Goal: Information Seeking & Learning: Learn about a topic

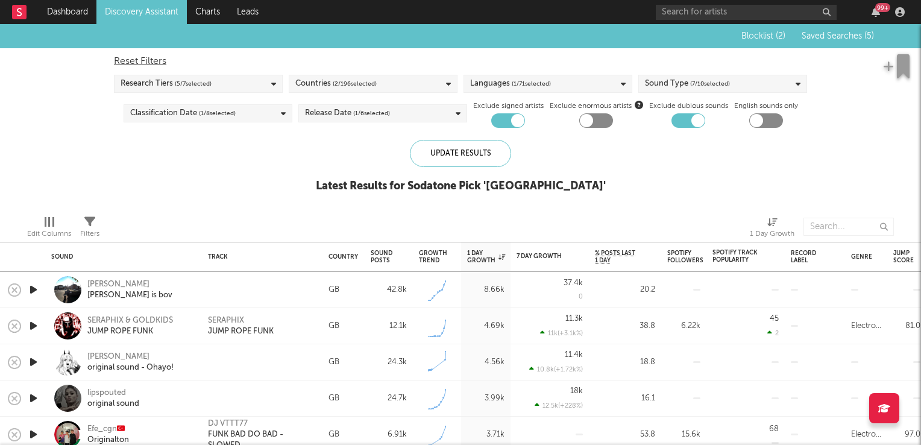
click at [145, 10] on link "Discovery Assistant" at bounding box center [141, 12] width 90 height 24
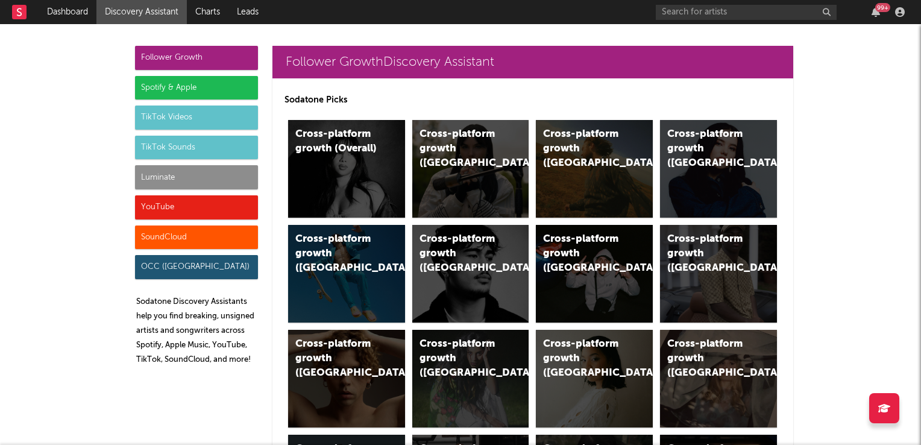
click at [180, 149] on div "TikTok Sounds" at bounding box center [196, 148] width 123 height 24
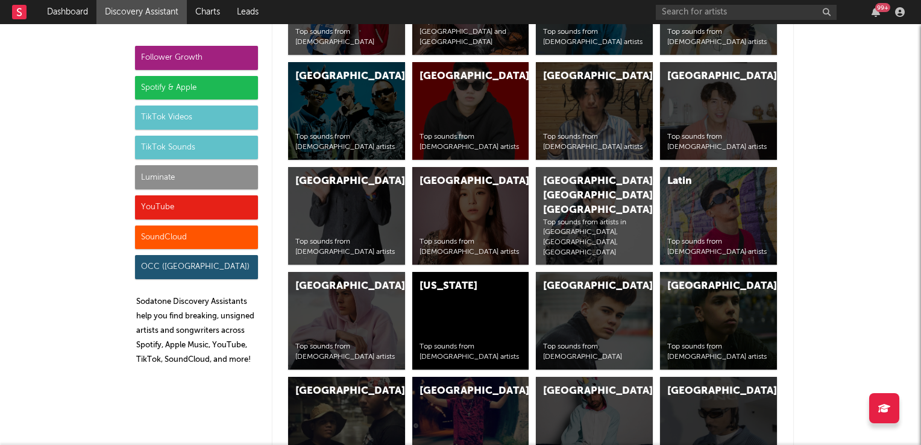
scroll to position [5295, 0]
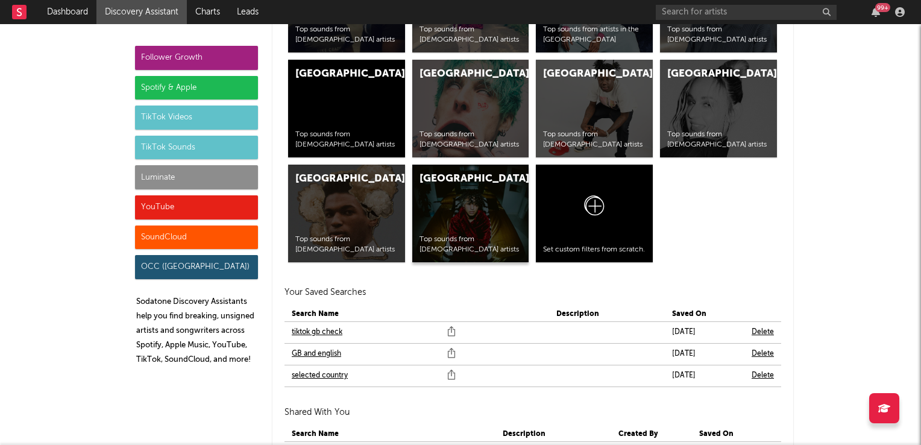
click at [470, 181] on div "[GEOGRAPHIC_DATA]" at bounding box center [461, 179] width 82 height 14
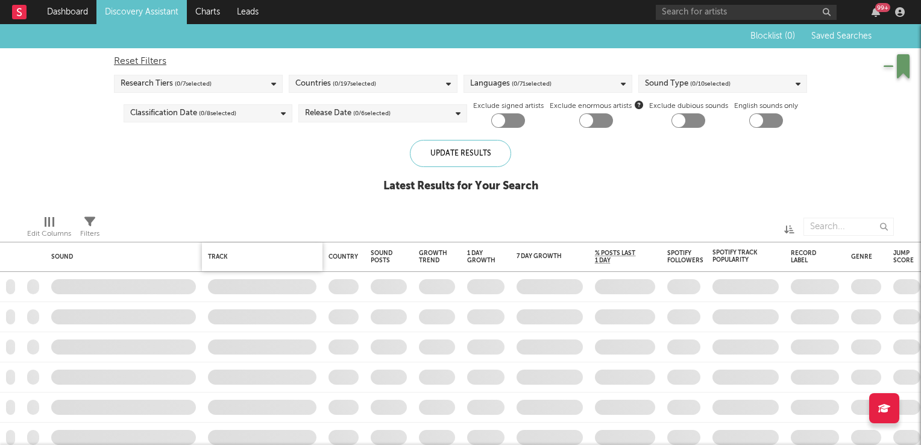
checkbox input "true"
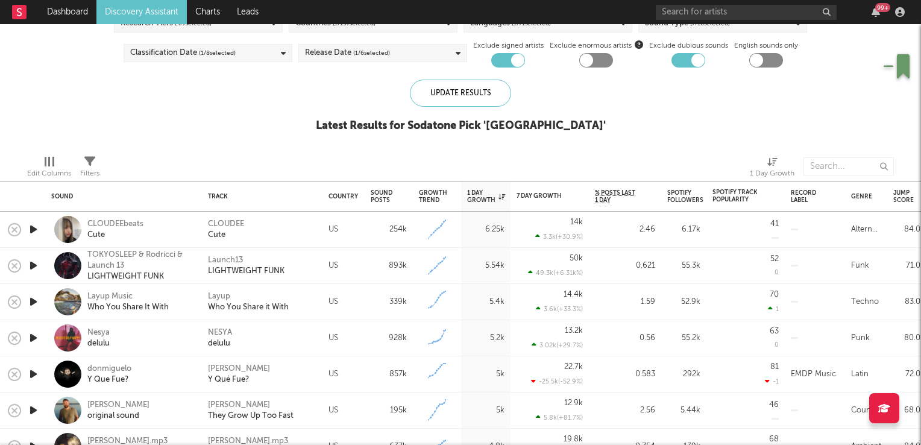
click at [30, 227] on icon "button" at bounding box center [33, 229] width 13 height 15
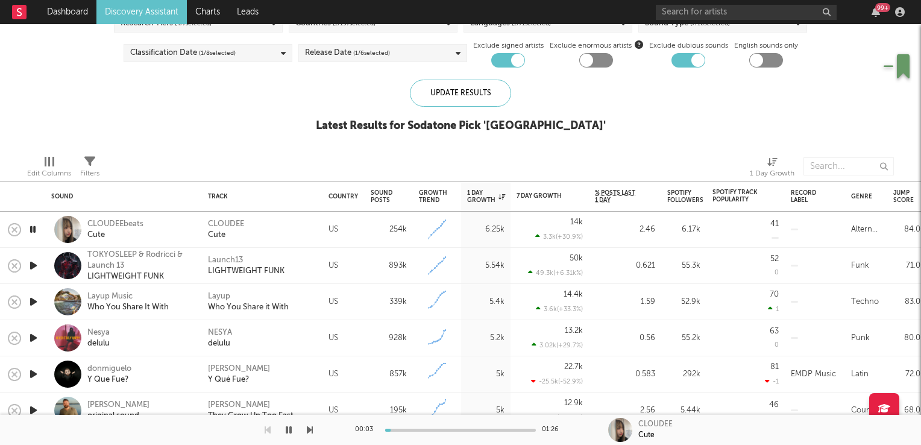
click at [30, 227] on icon "button" at bounding box center [32, 229] width 11 height 15
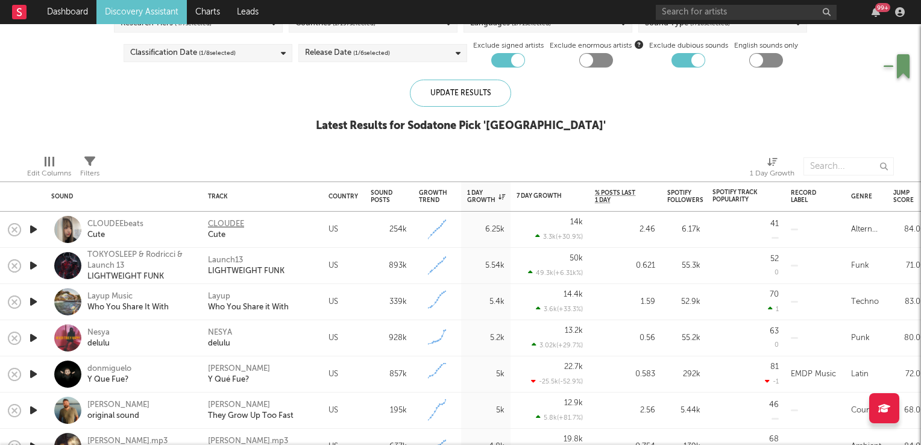
click at [224, 225] on div "CLOUDEE" at bounding box center [226, 224] width 36 height 11
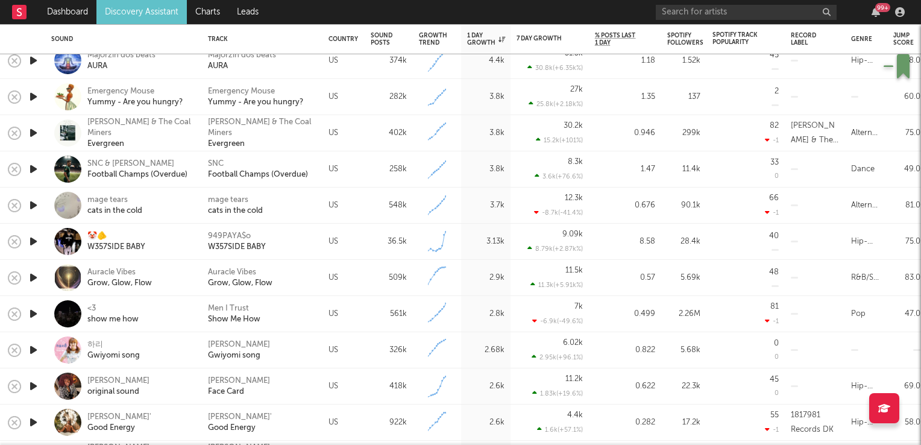
click at [34, 242] on icon "button" at bounding box center [33, 241] width 13 height 15
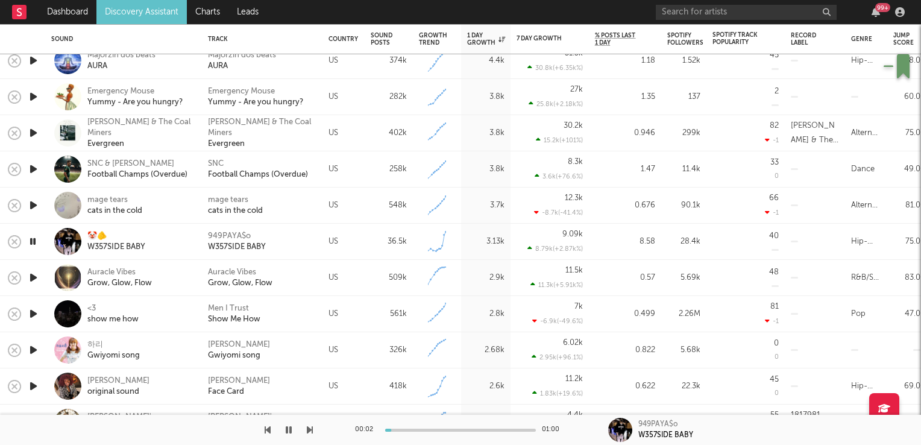
click at [34, 242] on icon "button" at bounding box center [32, 241] width 11 height 15
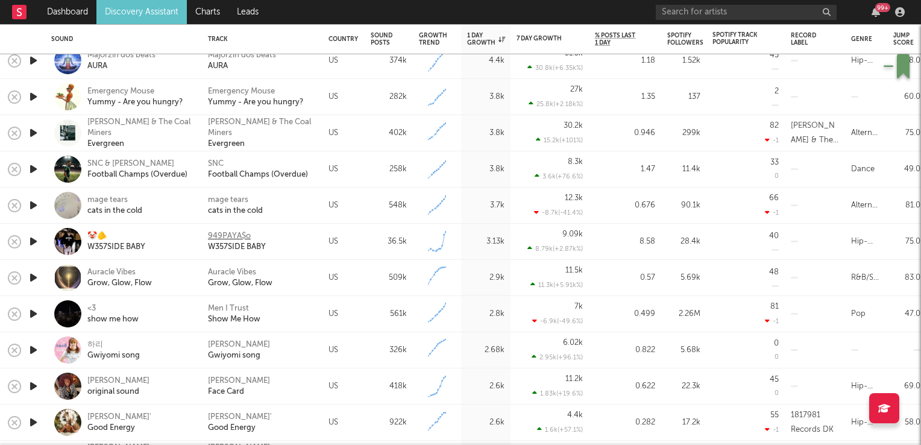
click at [225, 239] on div "949PAYA$o" at bounding box center [229, 236] width 43 height 11
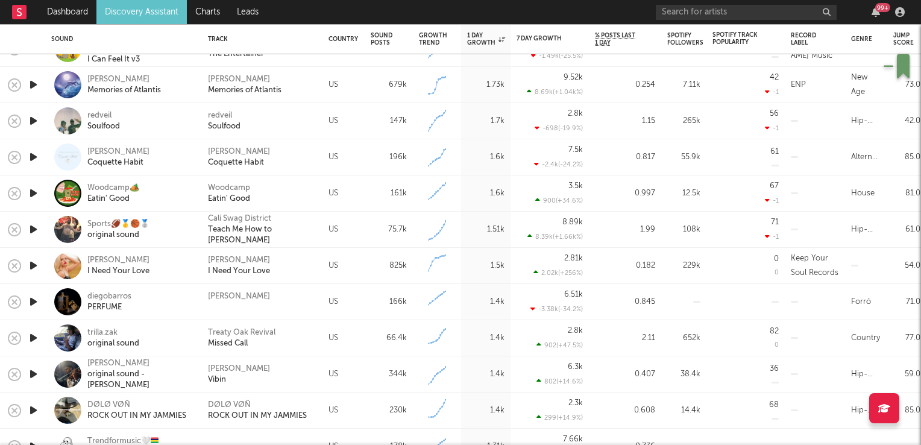
click at [34, 338] on icon "button" at bounding box center [33, 337] width 13 height 15
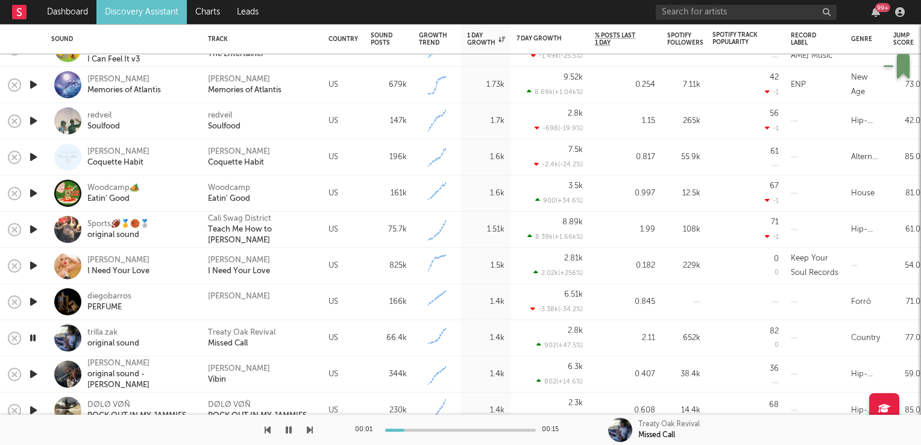
click at [34, 338] on icon "button" at bounding box center [32, 337] width 11 height 15
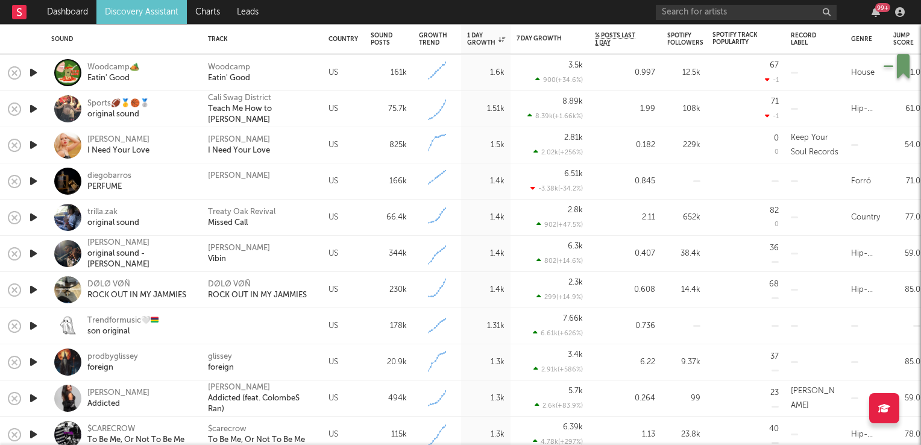
click at [36, 288] on icon "button" at bounding box center [33, 289] width 13 height 15
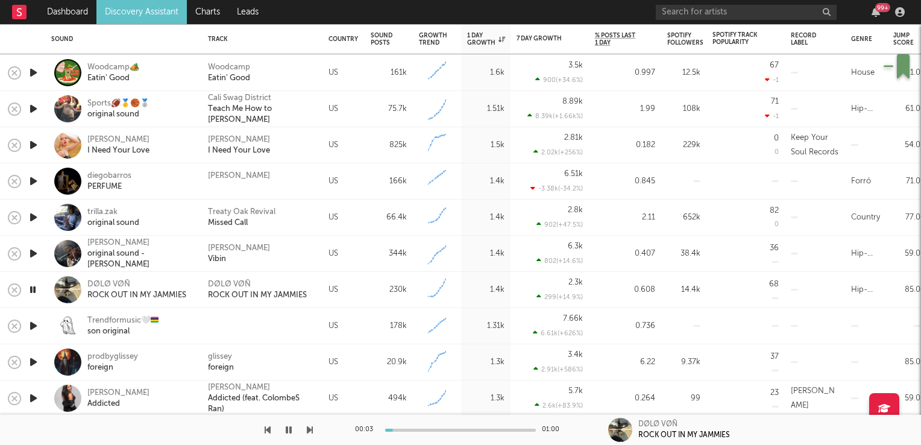
click at [36, 288] on icon "button" at bounding box center [32, 289] width 11 height 15
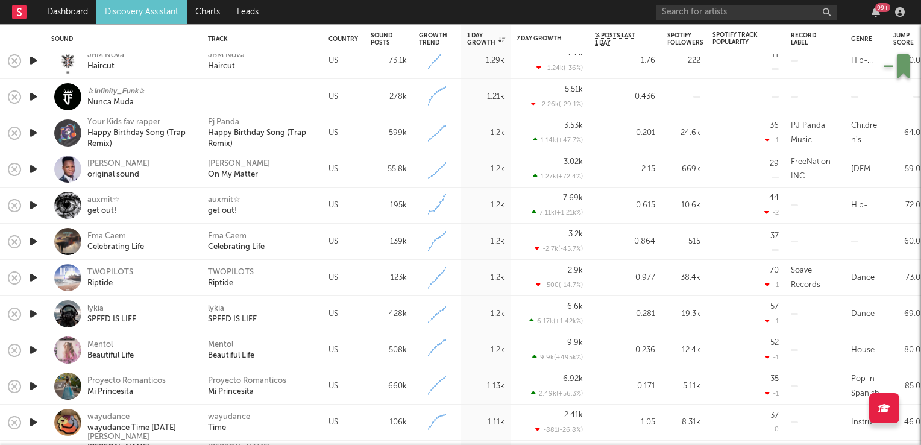
click at [28, 312] on icon "button" at bounding box center [33, 313] width 13 height 15
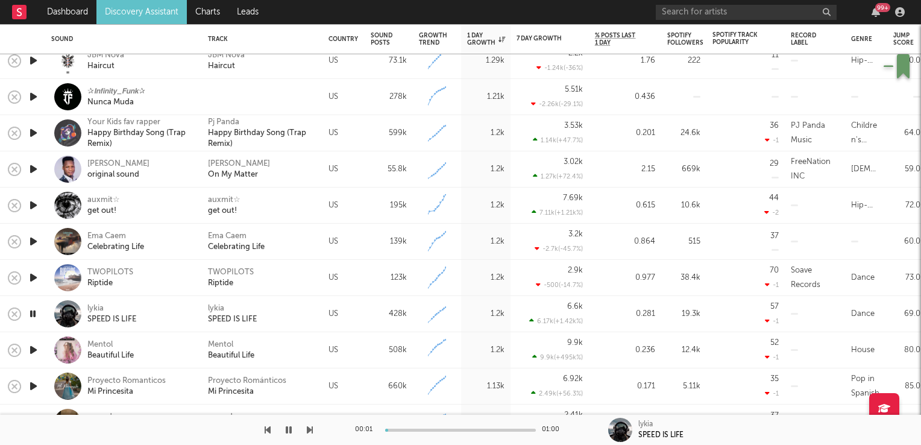
click at [28, 312] on icon "button" at bounding box center [32, 313] width 11 height 15
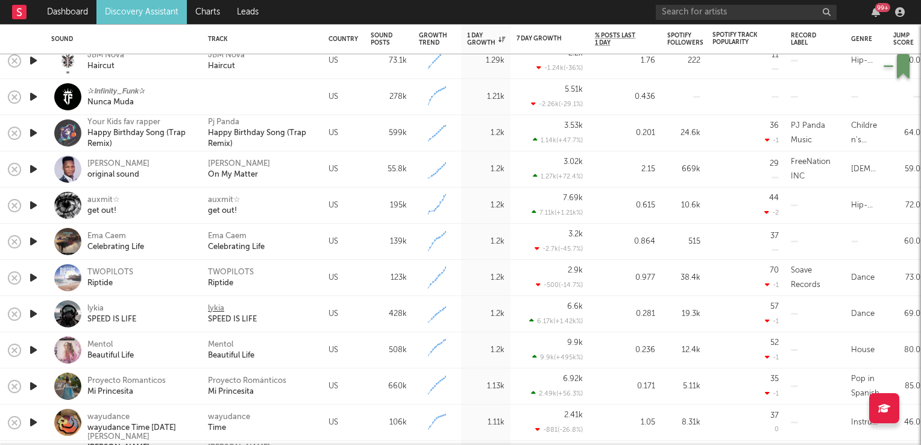
click at [221, 306] on div "lykia" at bounding box center [216, 308] width 16 height 11
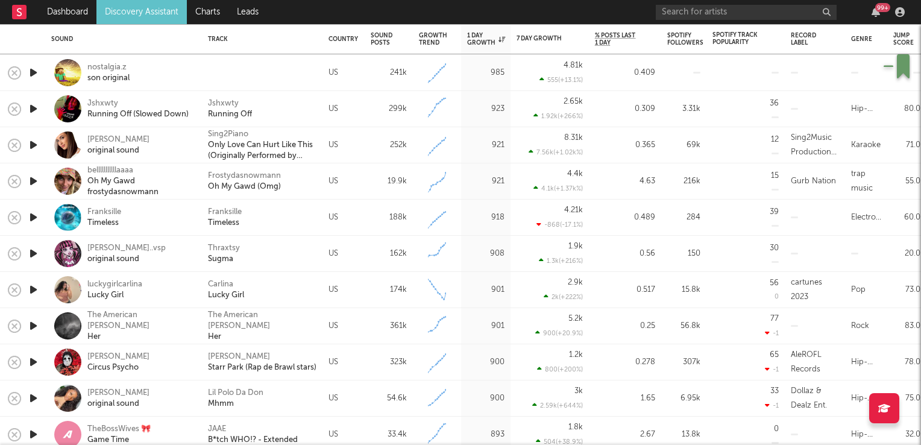
click at [31, 292] on icon "button" at bounding box center [33, 289] width 13 height 15
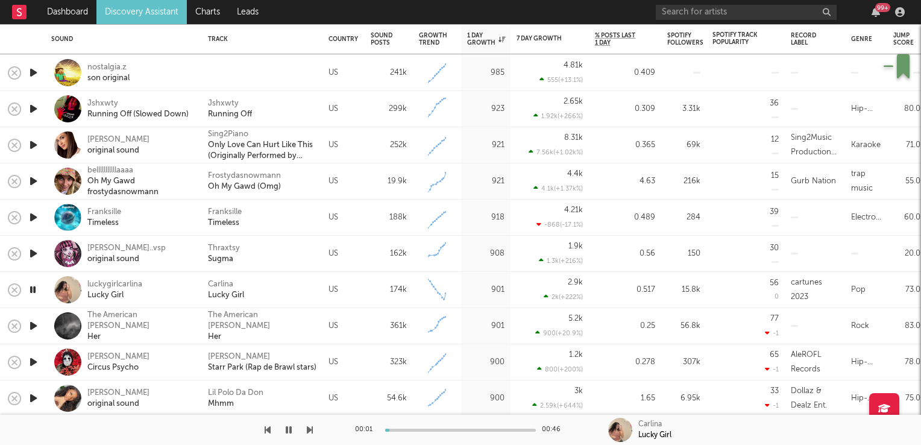
click at [31, 292] on icon "button" at bounding box center [32, 289] width 11 height 15
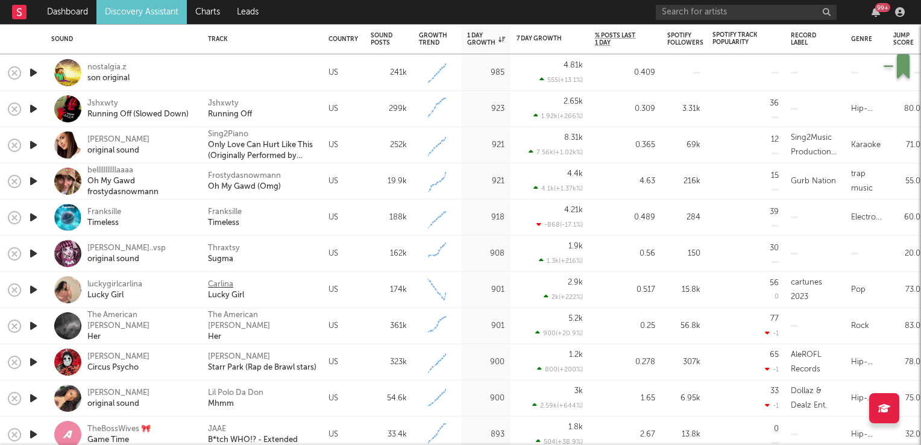
click at [222, 286] on div "Carlina" at bounding box center [220, 284] width 25 height 11
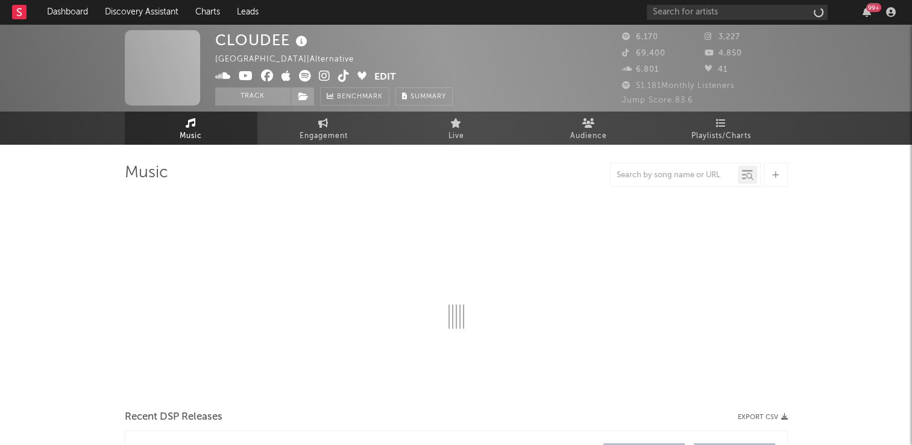
select select "1w"
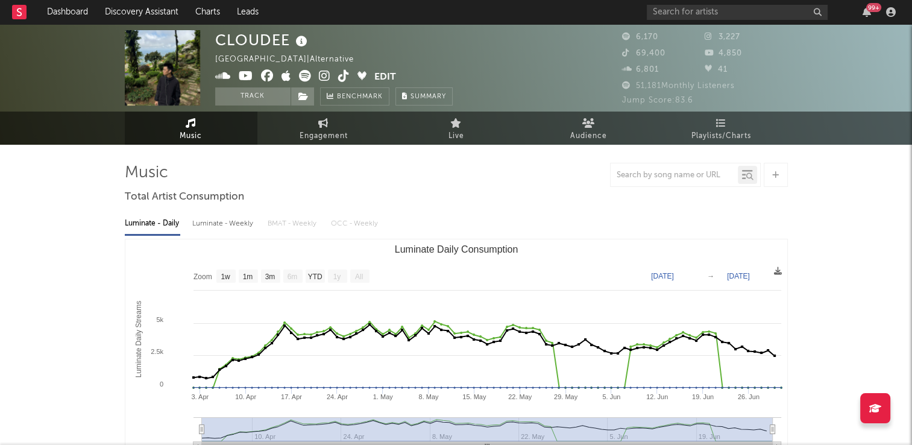
click at [298, 42] on icon at bounding box center [301, 41] width 17 height 17
click at [406, 52] on div "CLOUDEE Vietnam | Alternative Edit Track Benchmark Summary" at bounding box center [333, 67] width 237 height 75
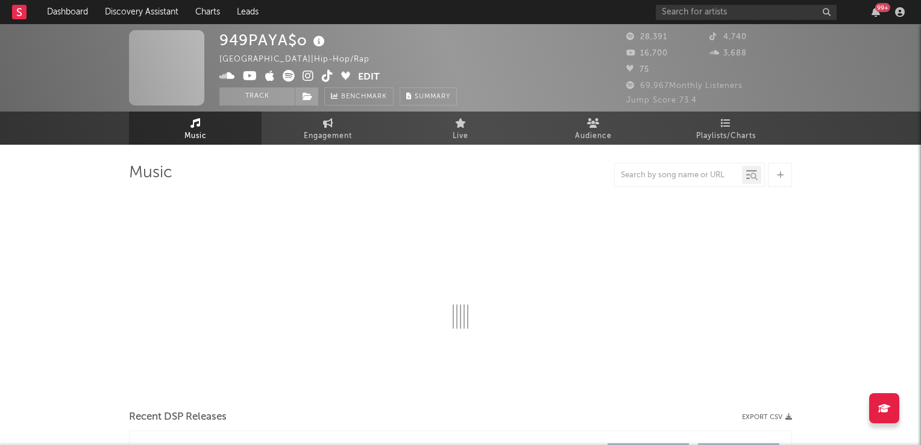
select select "6m"
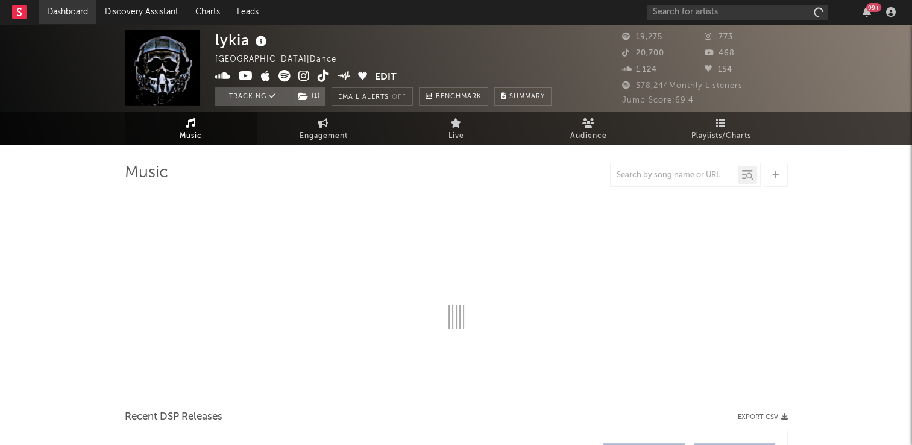
select select "6m"
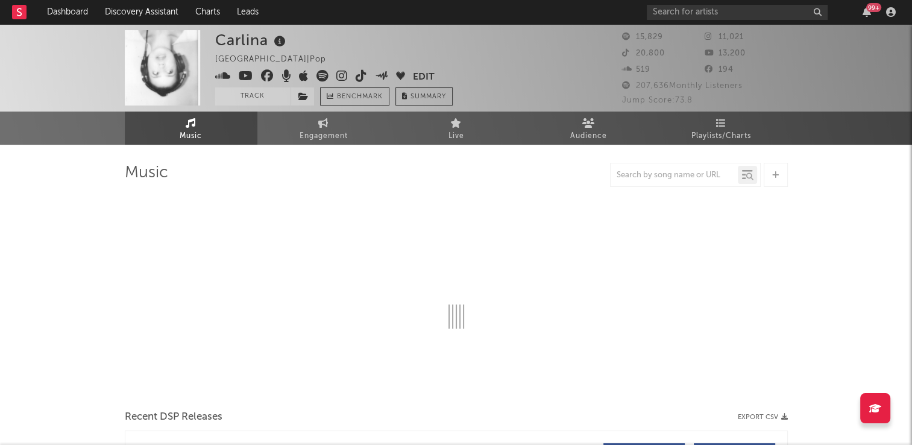
select select "6m"
